Goal: Go to known website: Access a specific website the user already knows

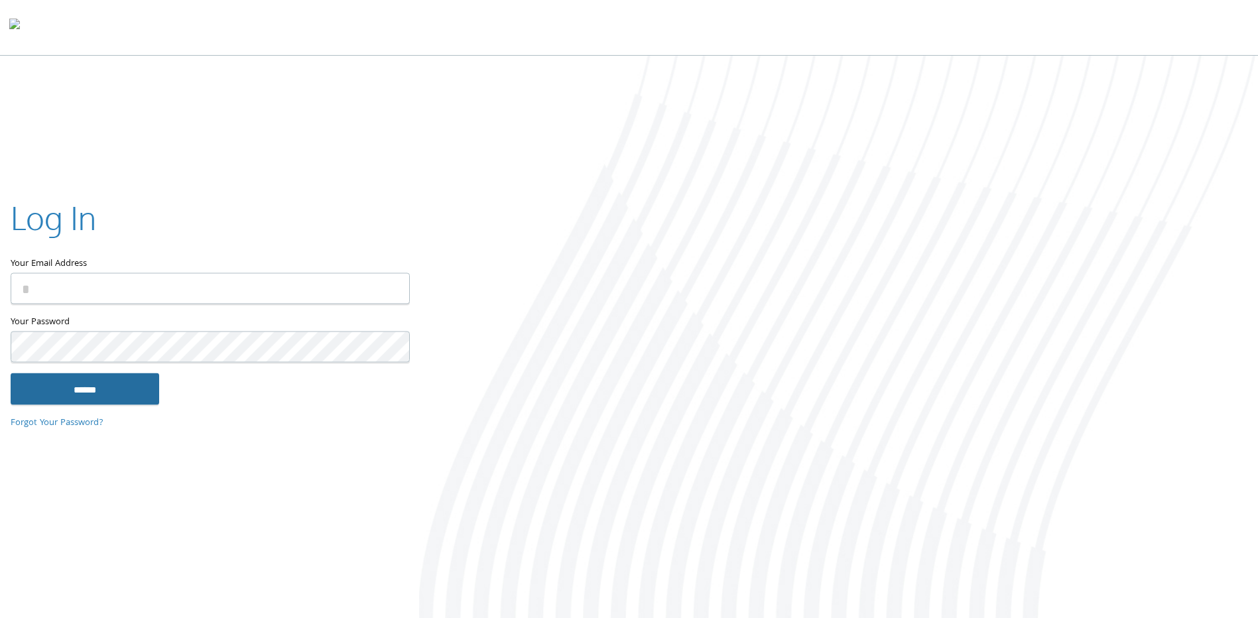
type input "**********"
click at [126, 397] on input "******" at bounding box center [85, 389] width 149 height 32
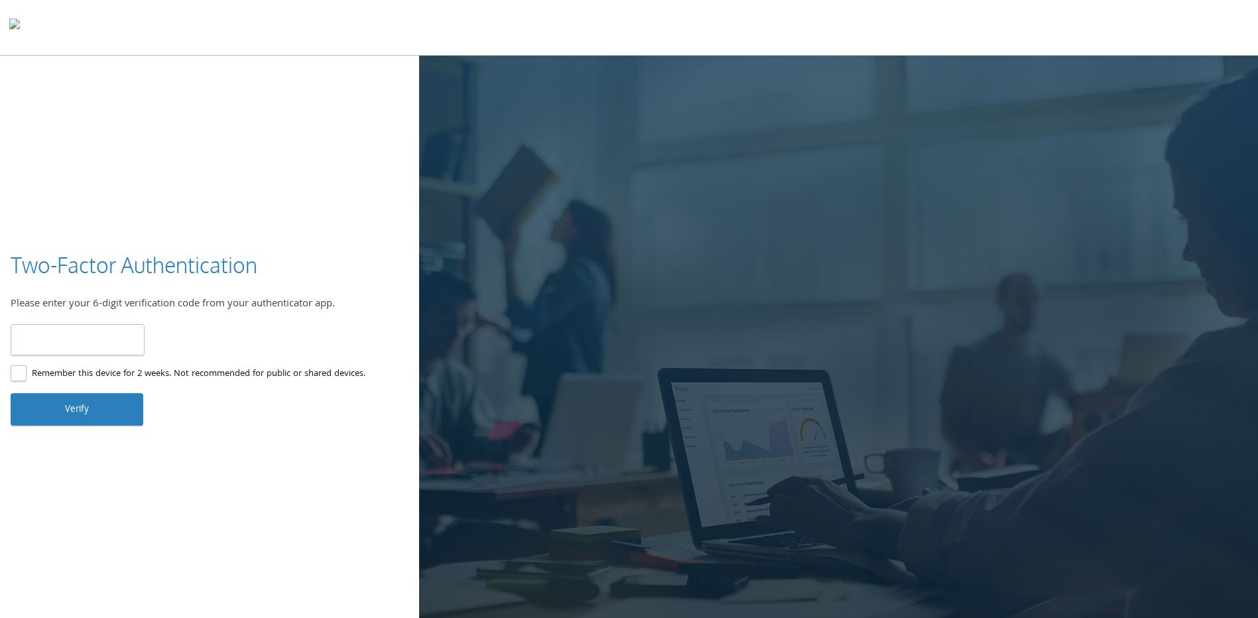
click at [82, 332] on input "number" at bounding box center [78, 339] width 134 height 31
type input "******"
